Goal: Complete application form

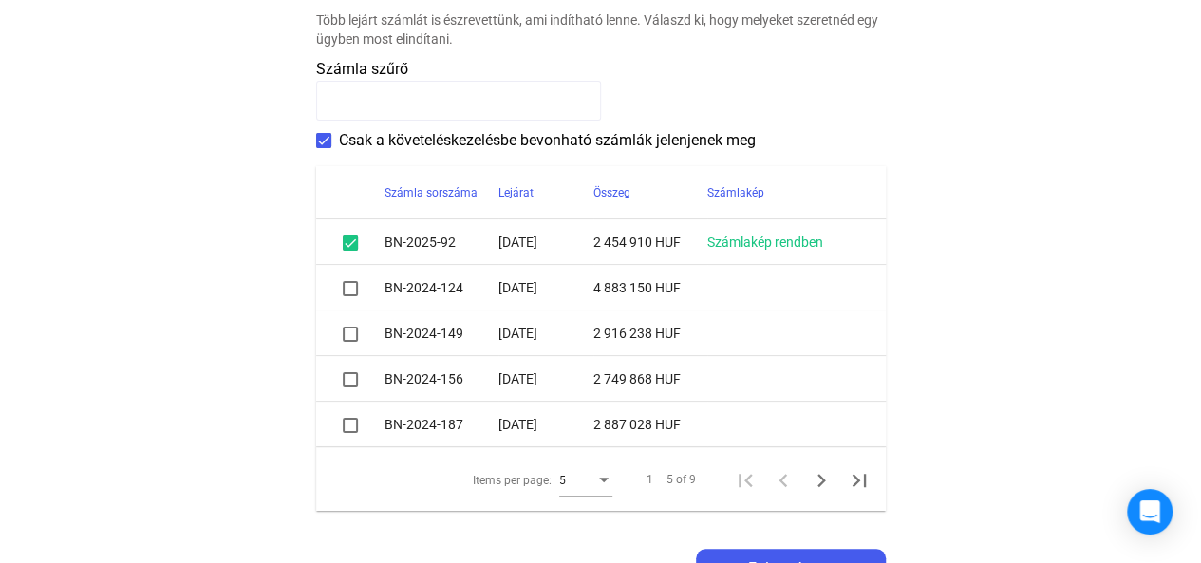
scroll to position [475, 0]
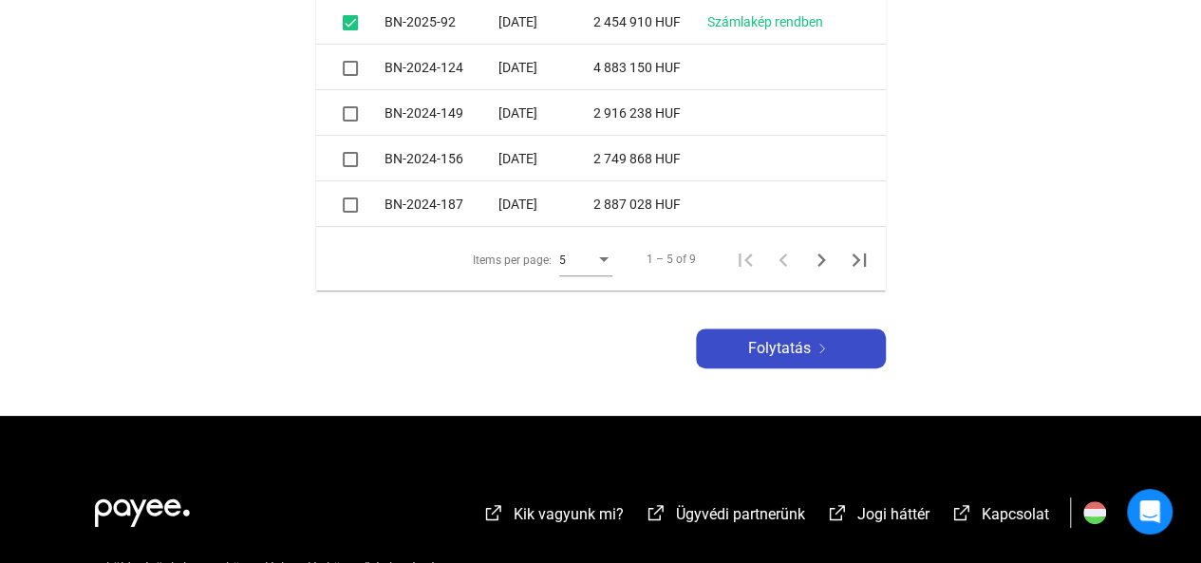
click at [796, 346] on span "Folytatás" at bounding box center [779, 348] width 63 height 23
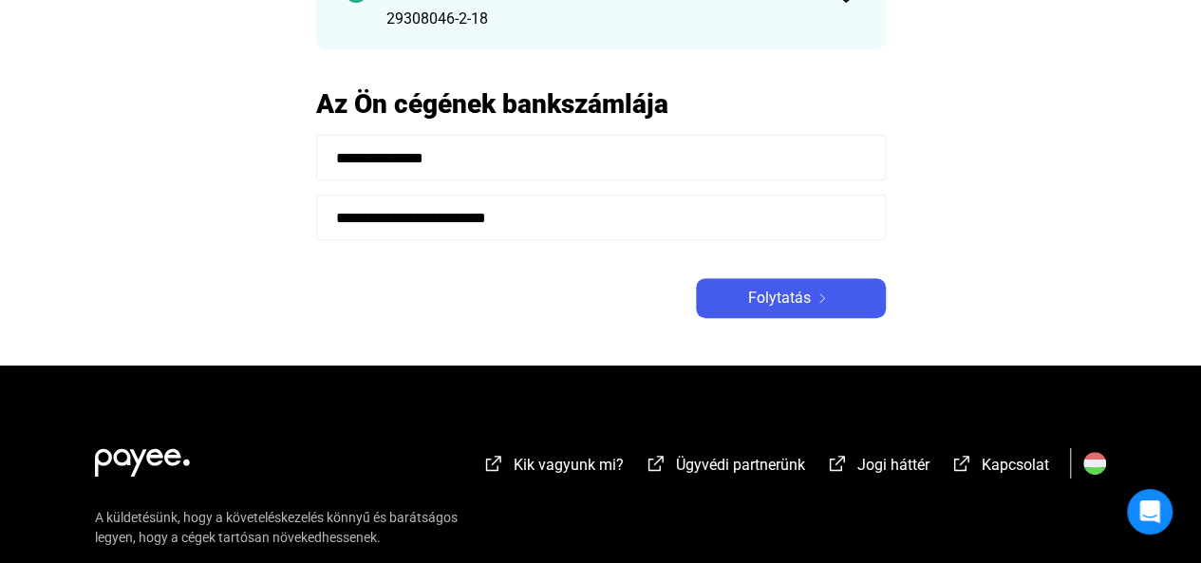
scroll to position [285, 0]
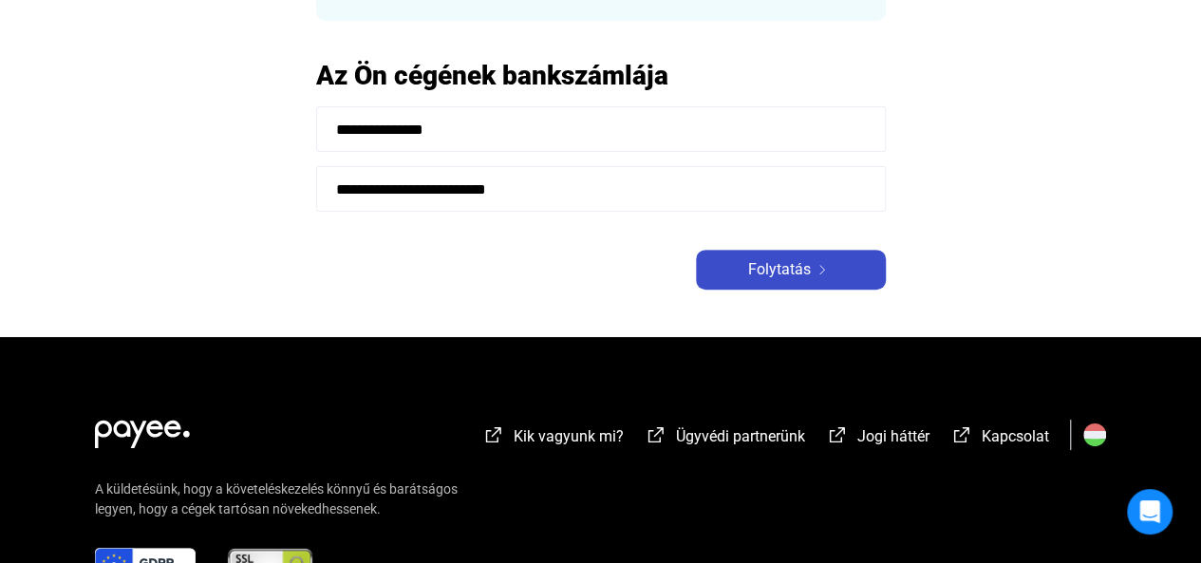
click at [771, 259] on span "Folytatás" at bounding box center [779, 269] width 63 height 23
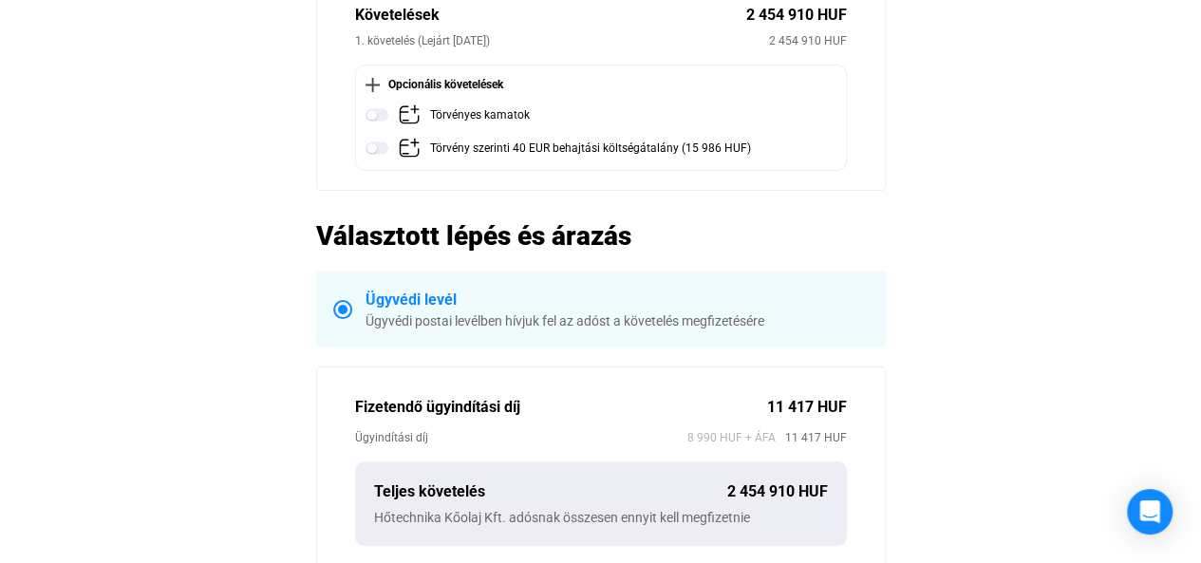
scroll to position [190, 0]
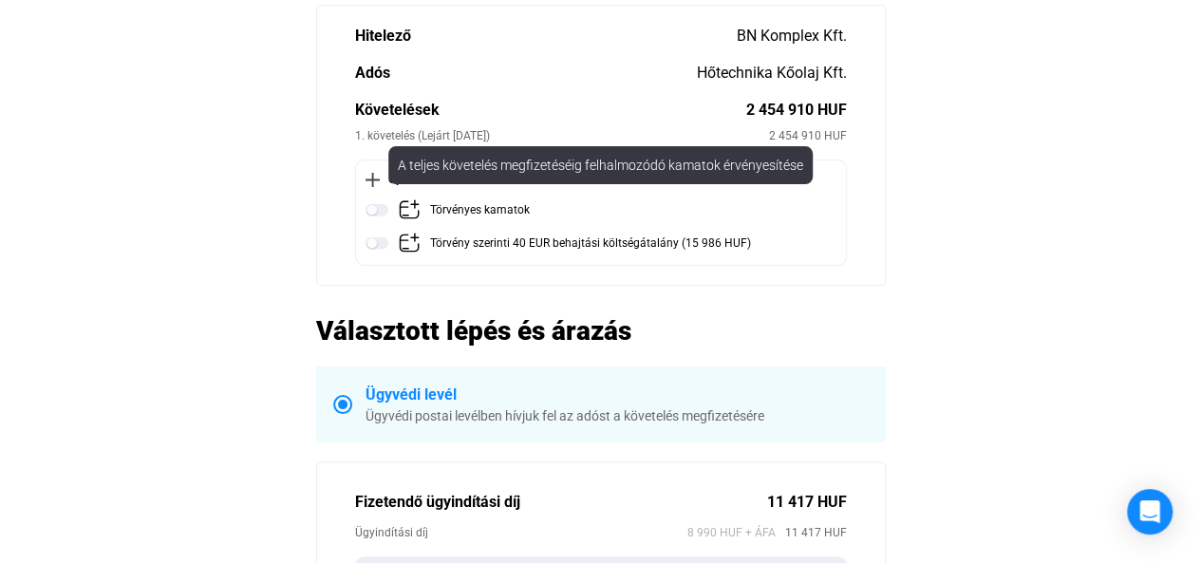
click at [376, 206] on img at bounding box center [376, 209] width 23 height 23
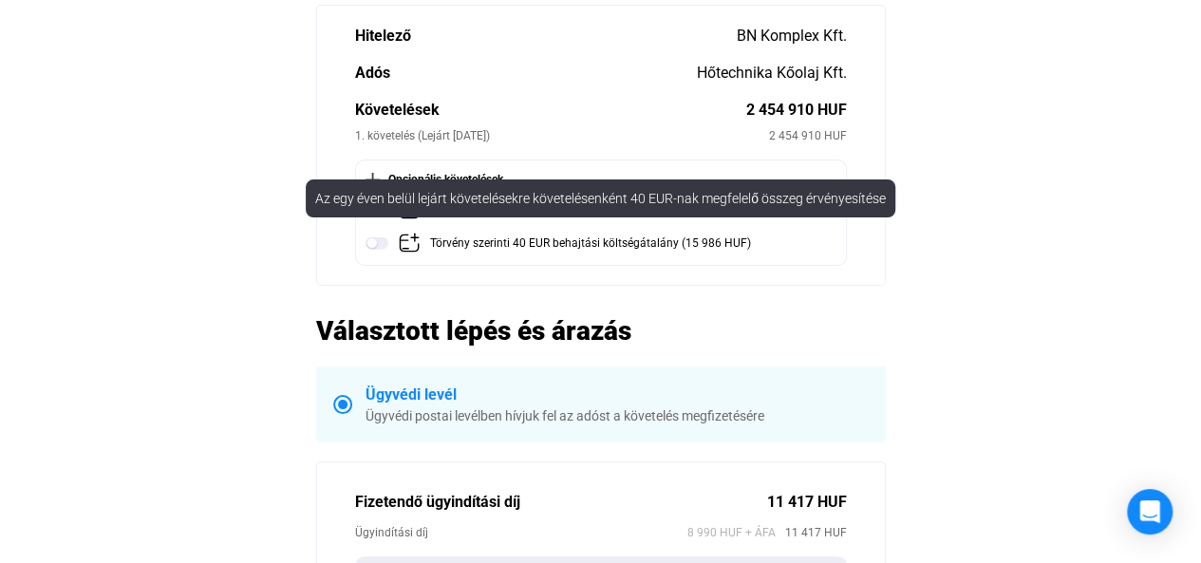
click at [374, 244] on img at bounding box center [376, 243] width 23 height 23
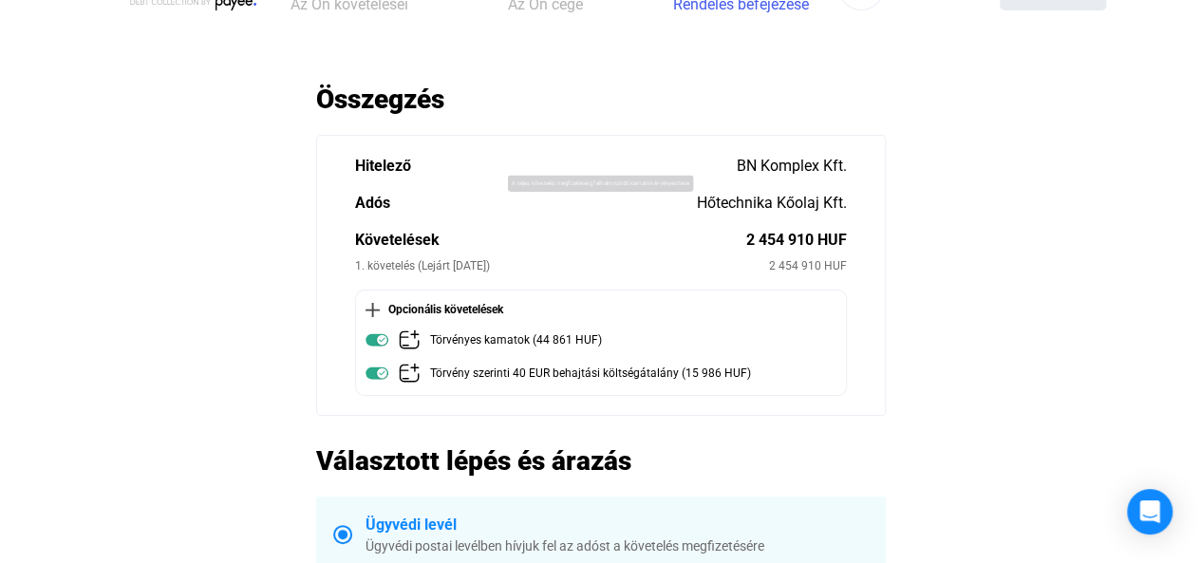
scroll to position [0, 0]
